Goal: Task Accomplishment & Management: Complete application form

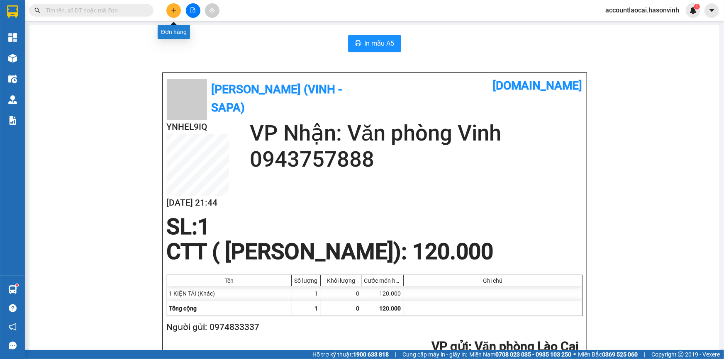
click at [176, 8] on icon "plus" at bounding box center [174, 10] width 6 height 6
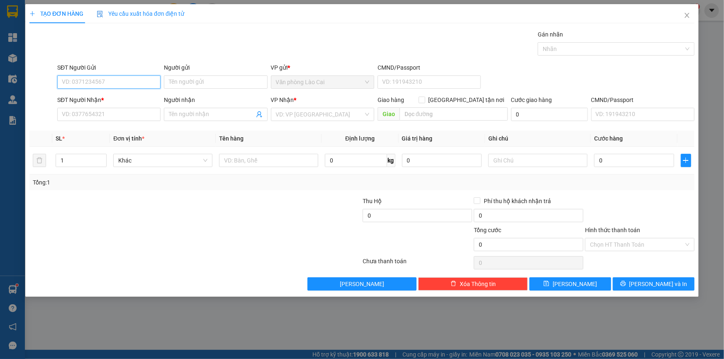
click at [94, 84] on input "SĐT Người Gửi" at bounding box center [108, 82] width 103 height 13
type input "0966813045"
click at [101, 97] on div "0966813045" at bounding box center [108, 98] width 93 height 9
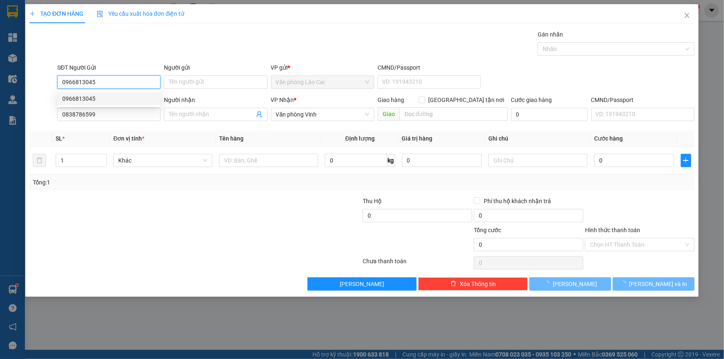
type input "0838786599"
type input "50.000"
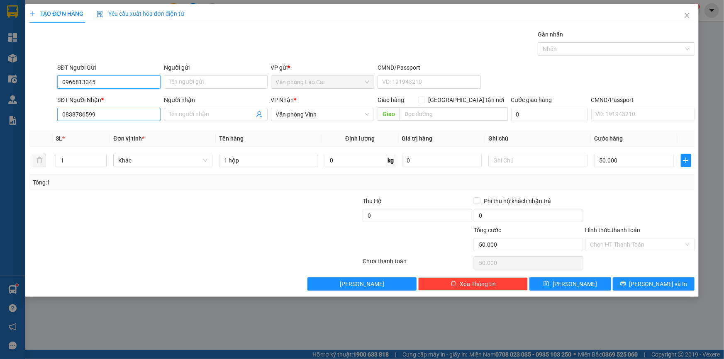
type input "0966813045"
drag, startPoint x: 113, startPoint y: 112, endPoint x: 66, endPoint y: 115, distance: 47.4
click at [66, 115] on input "0838786599" at bounding box center [108, 114] width 103 height 13
type input "0969172136"
click at [440, 111] on input "text" at bounding box center [454, 113] width 108 height 13
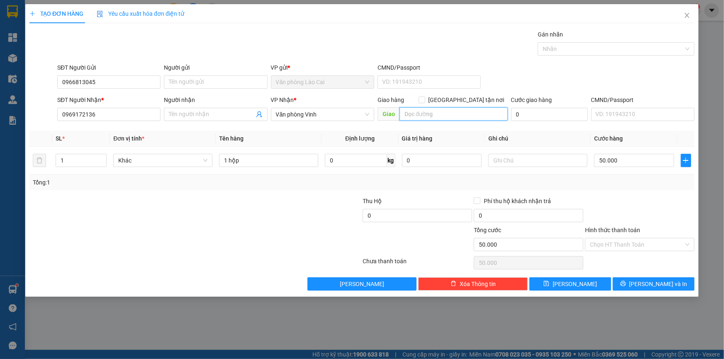
click at [440, 111] on input "text" at bounding box center [454, 113] width 108 height 13
type input "B"
type input "Big C [GEOGRAPHIC_DATA]"
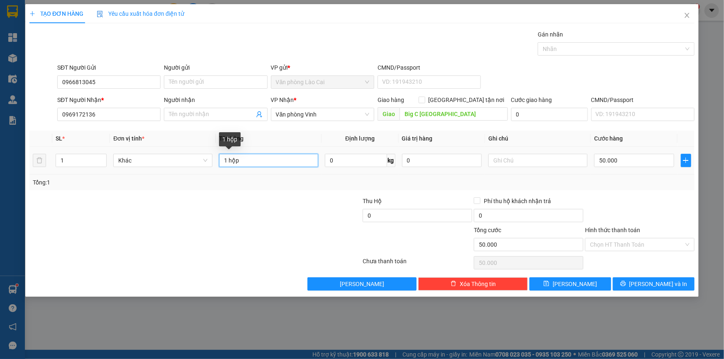
click at [284, 162] on input "1 hộp" at bounding box center [268, 160] width 99 height 13
click at [630, 161] on input "50.000" at bounding box center [634, 160] width 80 height 13
type input "0"
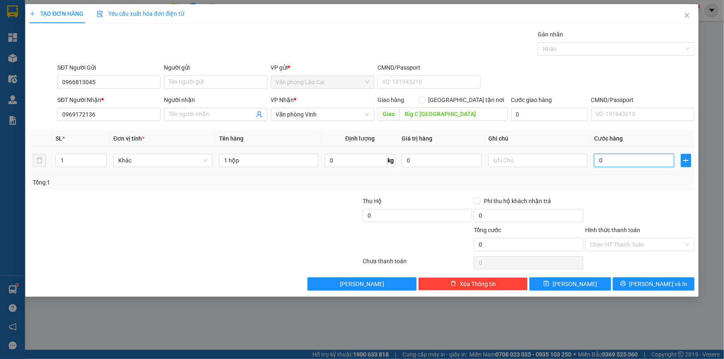
type input "1"
type input "01"
type input "15"
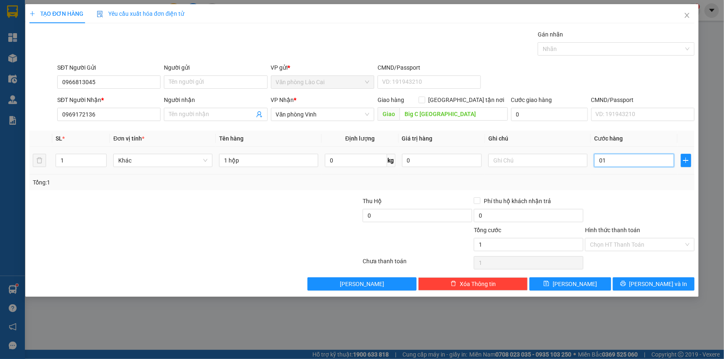
type input "015"
type input "150"
type input "01.500"
type input "1.500"
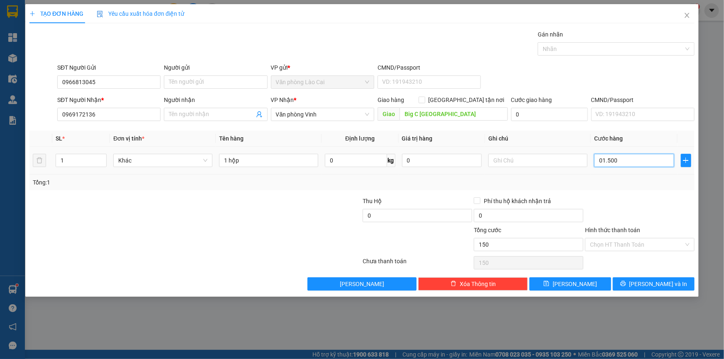
type input "1.500"
type input "15.000"
type input "015.000"
type input "150.000"
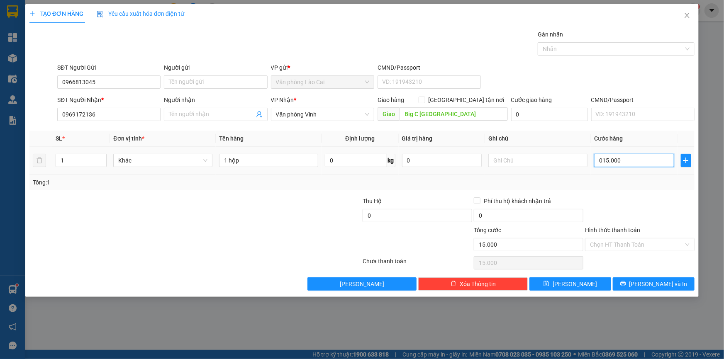
type input "150.000"
click at [670, 286] on button "[PERSON_NAME] và In" at bounding box center [654, 284] width 82 height 13
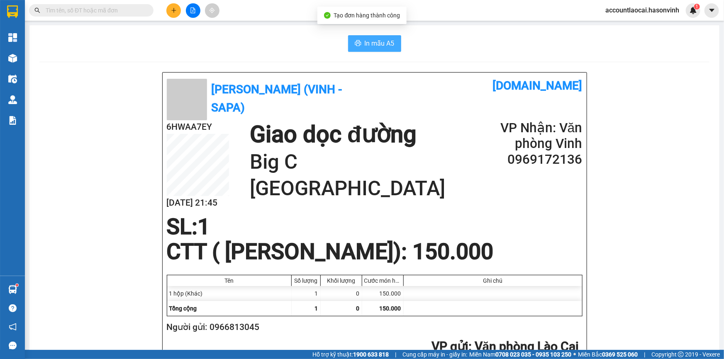
click at [374, 49] on span "In mẫu A5" at bounding box center [380, 43] width 30 height 10
